Goal: Check status: Check status

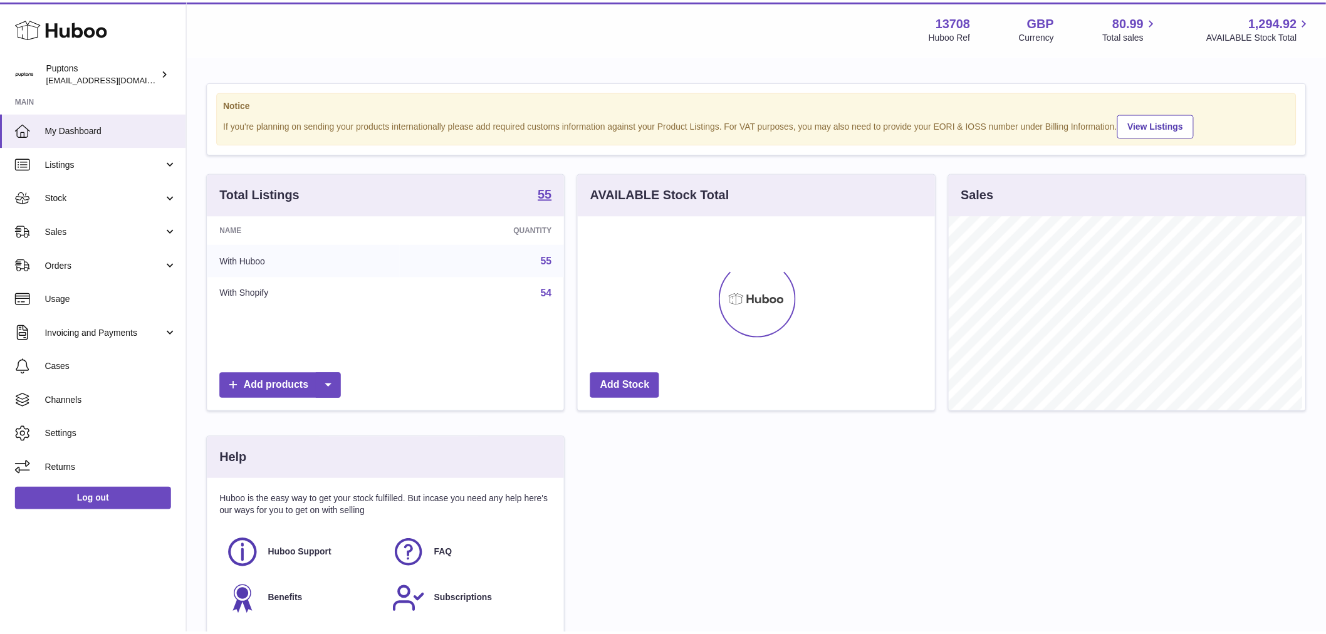
scroll to position [196, 360]
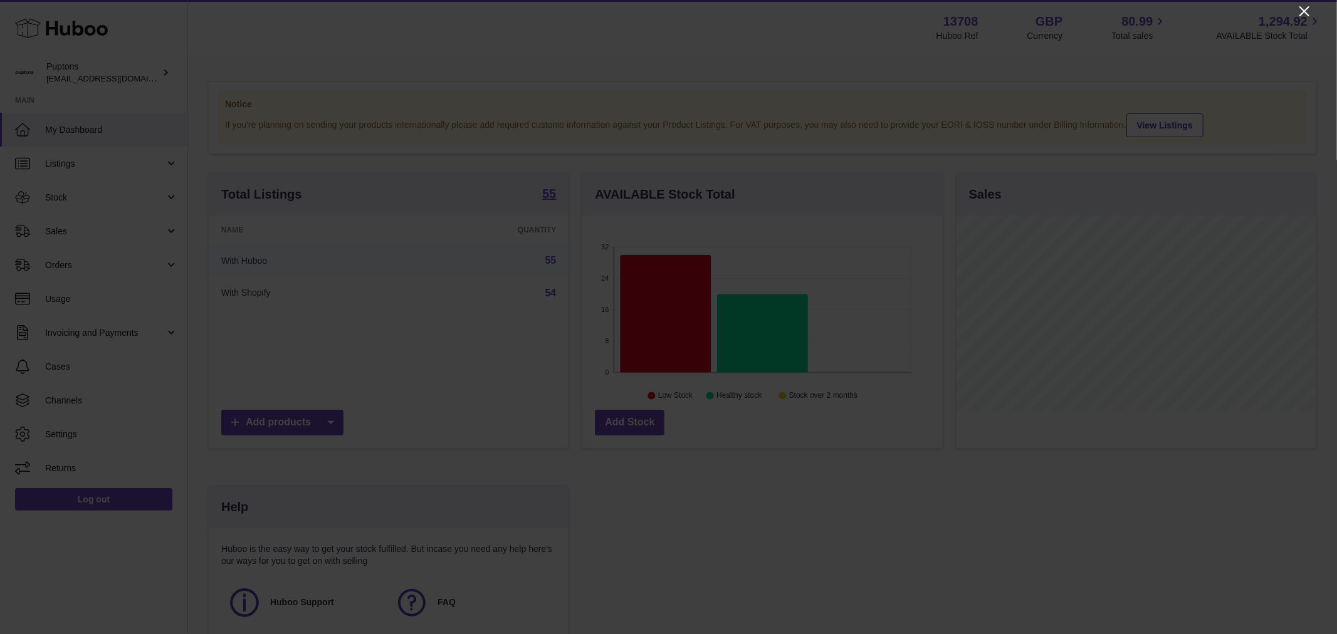
click at [1305, 17] on icon "Close" at bounding box center [1304, 11] width 15 height 15
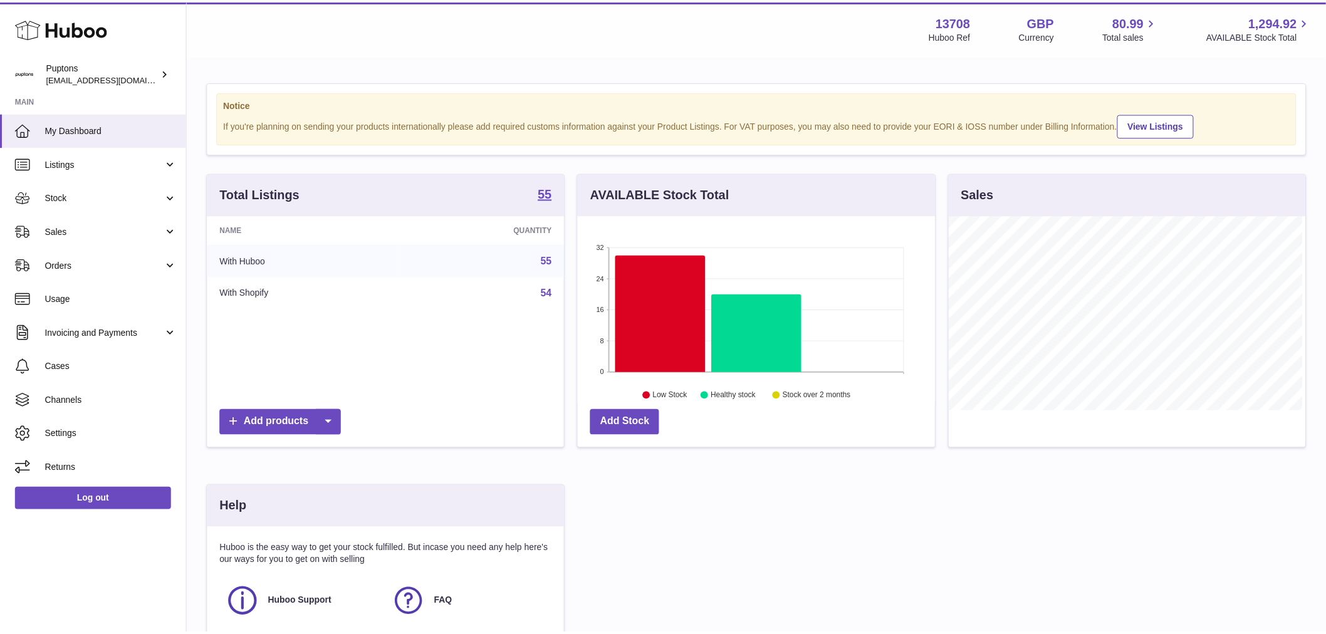
scroll to position [626694, 626533]
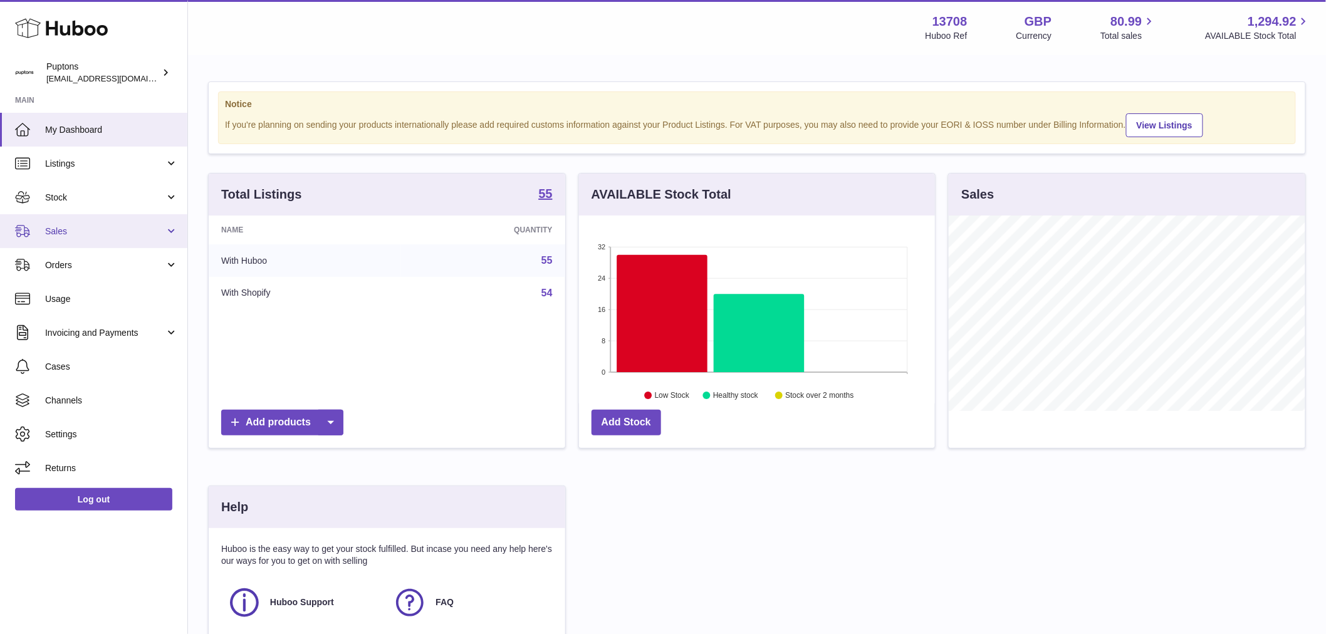
click at [64, 228] on span "Sales" at bounding box center [105, 232] width 120 height 12
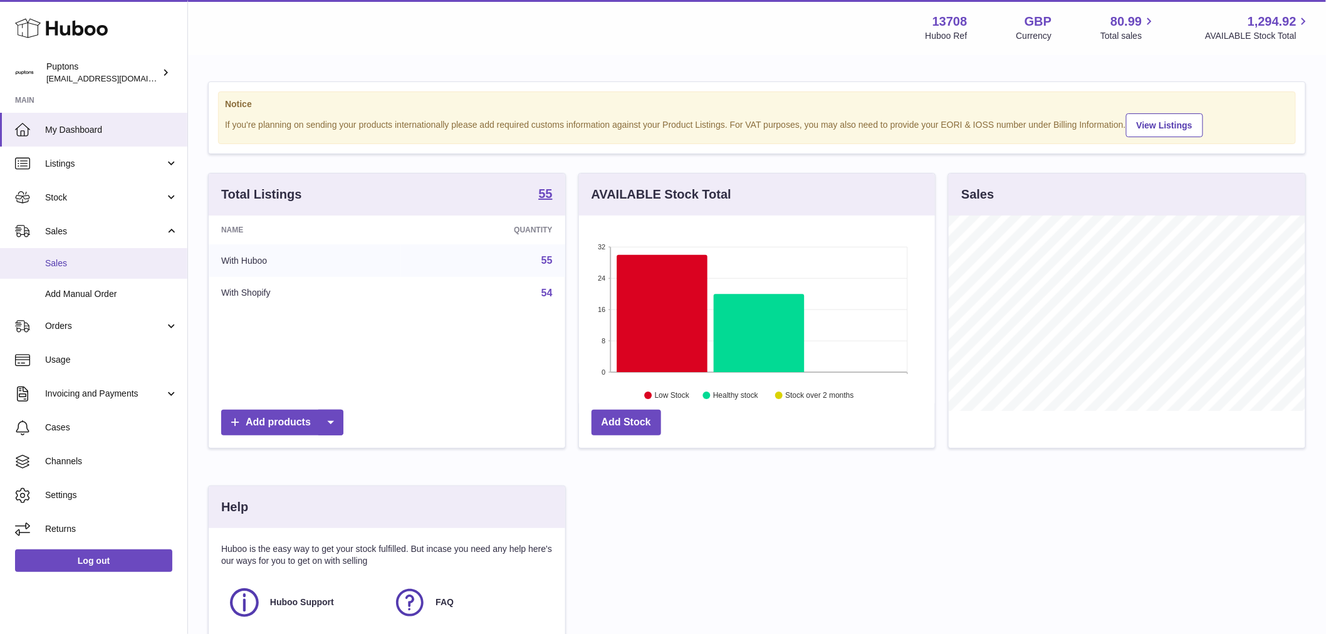
click at [69, 253] on link "Sales" at bounding box center [93, 263] width 187 height 31
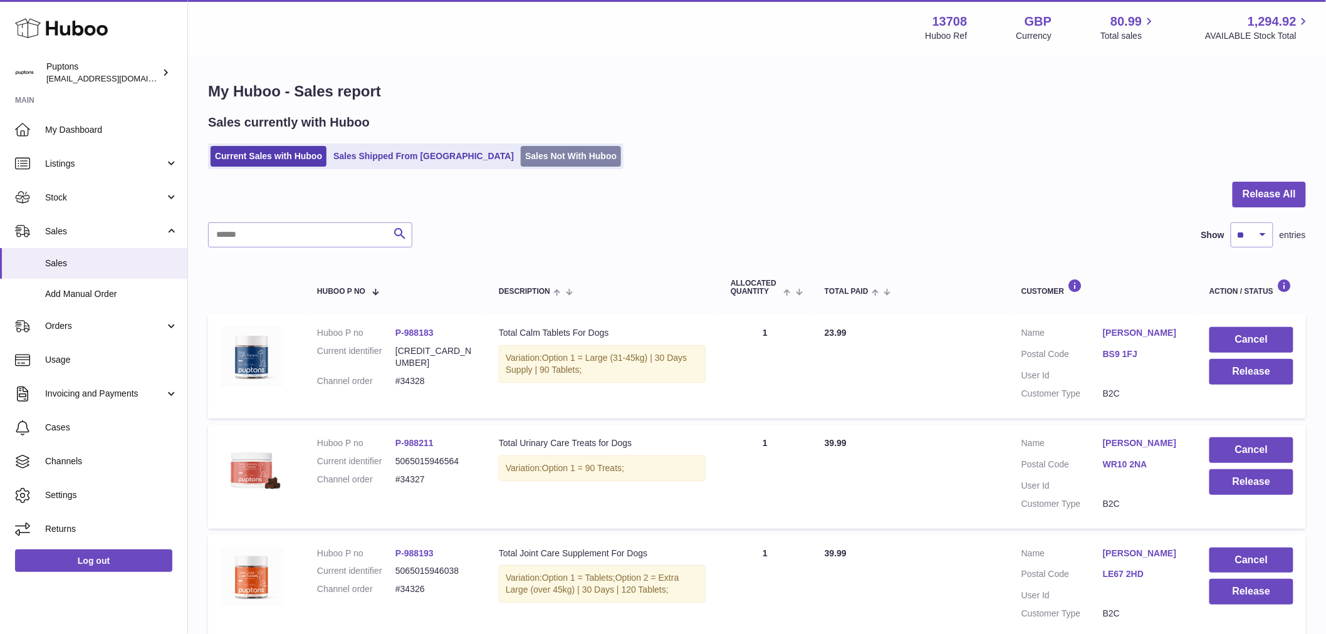
click at [521, 149] on link "Sales Not With Huboo" at bounding box center [571, 156] width 100 height 21
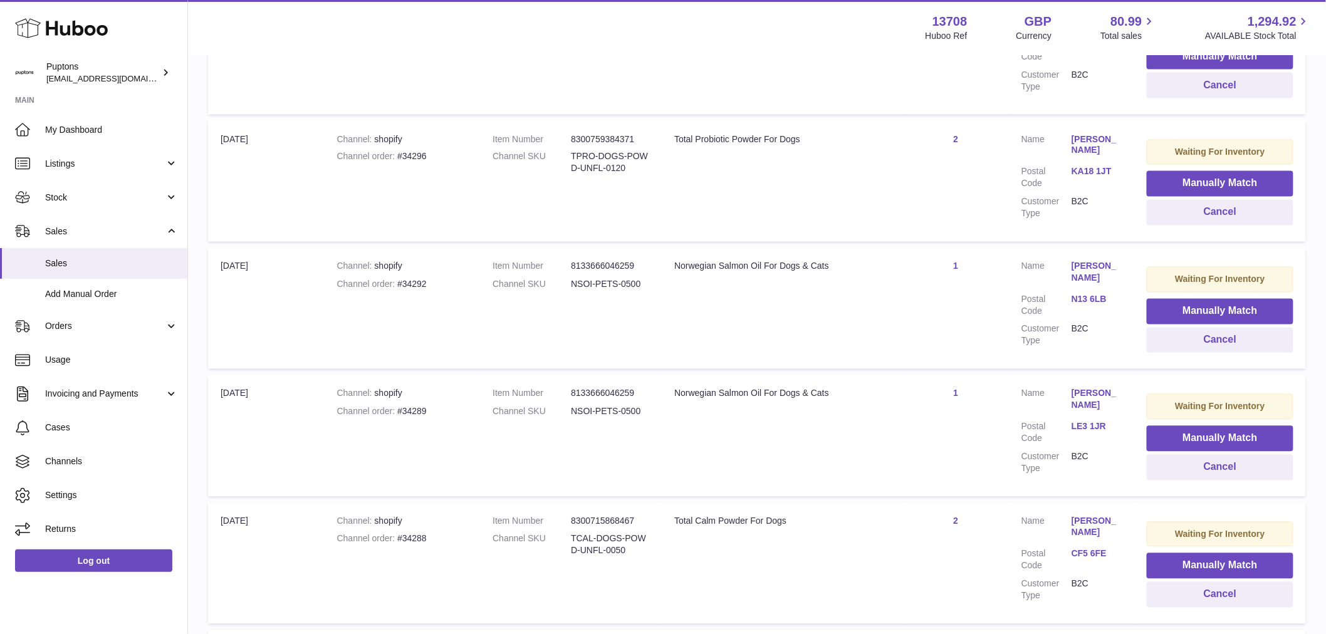
scroll to position [876, 0]
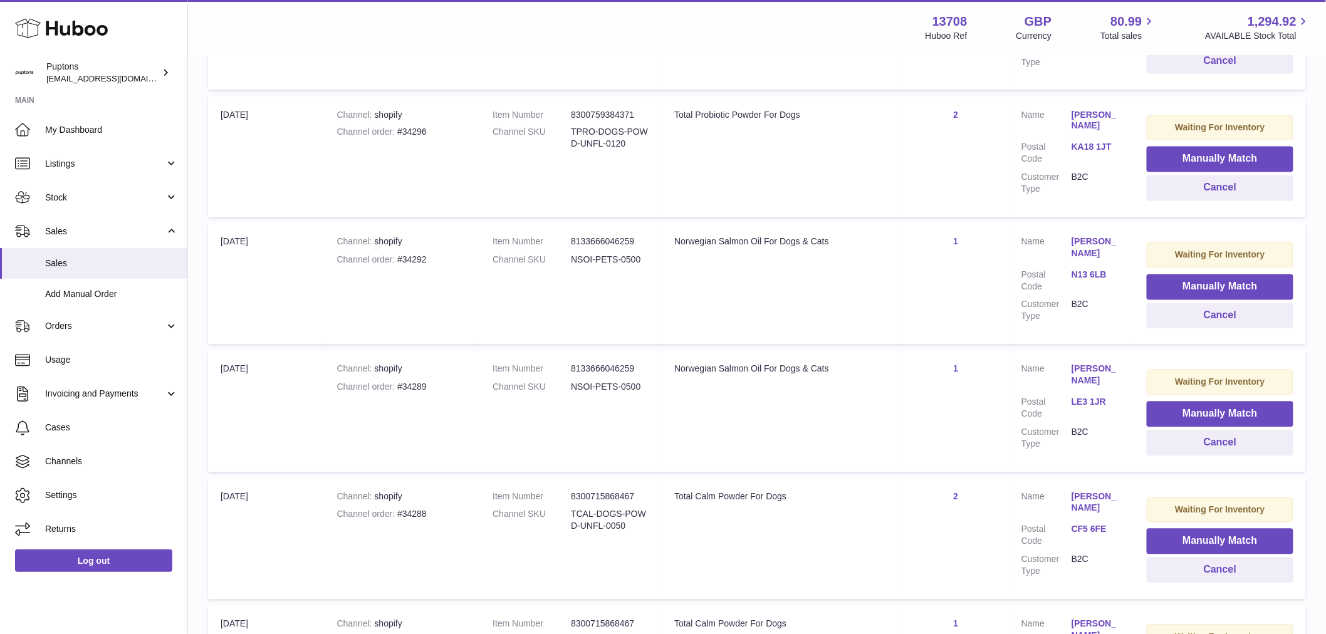
click at [417, 260] on div "Channel order #34292" at bounding box center [402, 261] width 131 height 12
click at [416, 260] on div "Channel order #34292" at bounding box center [402, 261] width 131 height 12
copy div "34292"
